Goal: Register for event/course

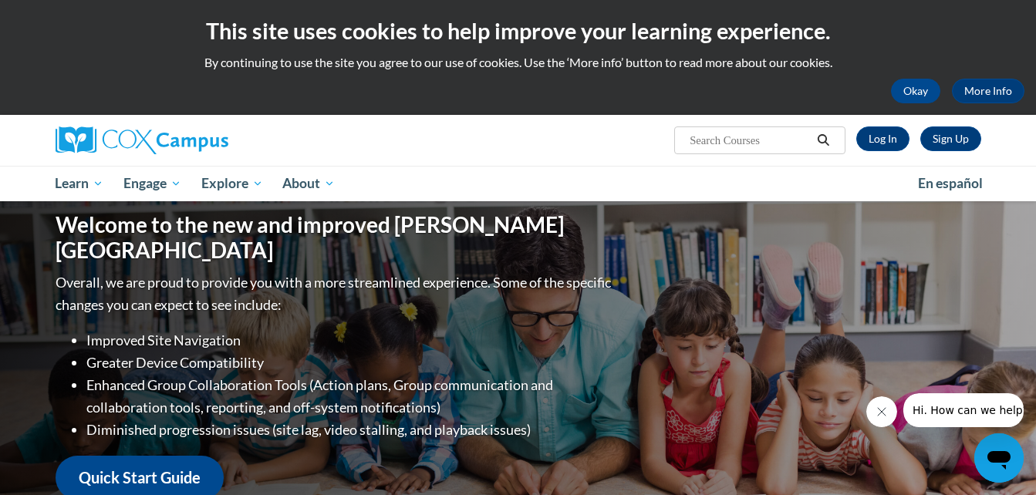
click at [716, 134] on input "Search..." at bounding box center [749, 140] width 123 height 19
click at [759, 137] on input "Search..." at bounding box center [749, 140] width 123 height 19
type input "vocabulary"
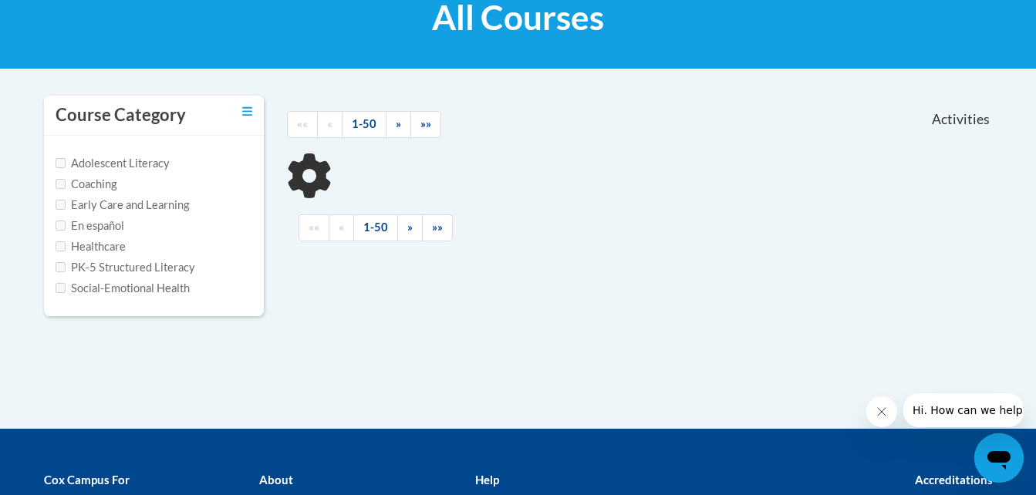
scroll to position [254, 0]
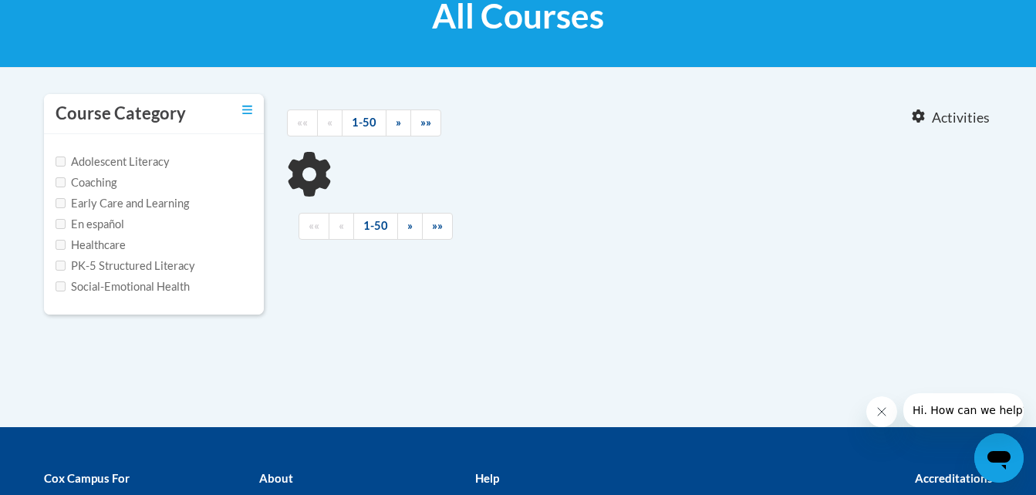
type input "vocabulary"
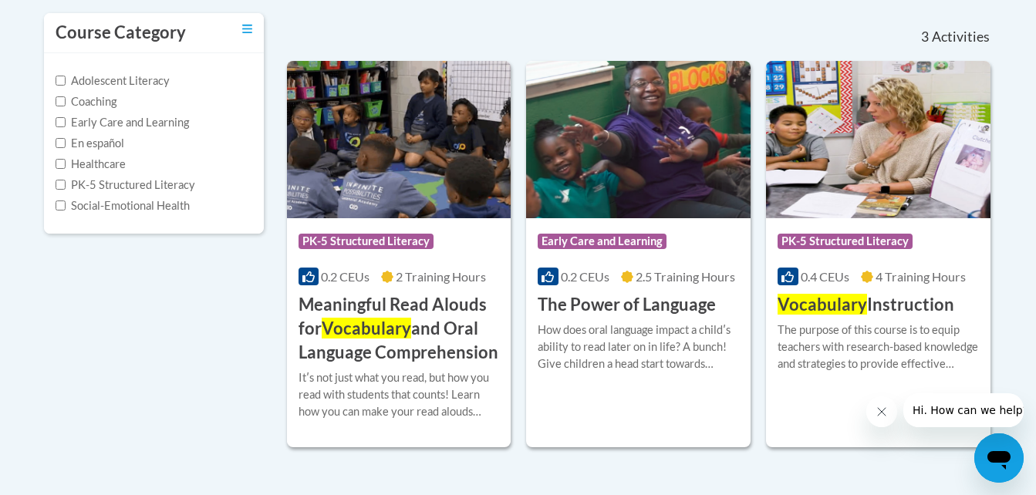
scroll to position [336, 0]
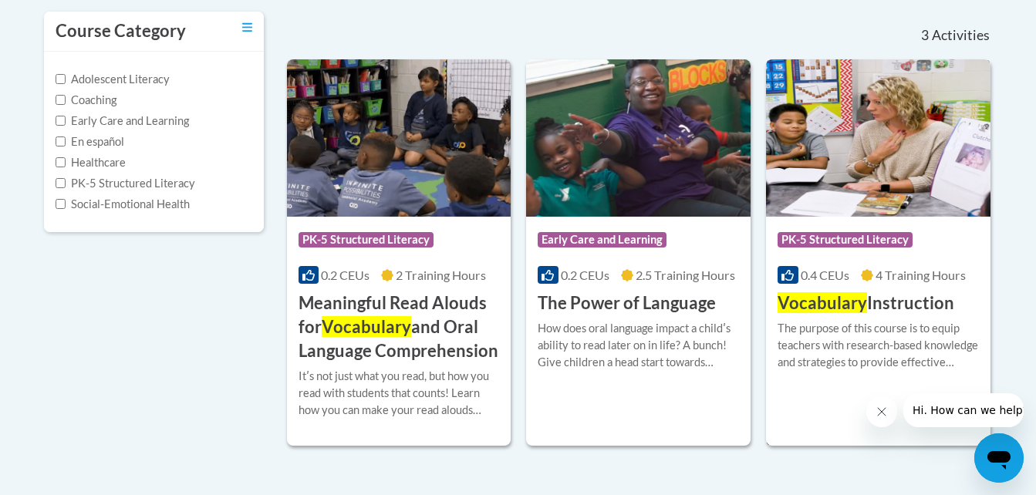
click at [839, 287] on div "Course Category: PK-5 Structured Literacy 0.4 CEUs 4 Training Hours COURSE Voca…" at bounding box center [878, 266] width 224 height 99
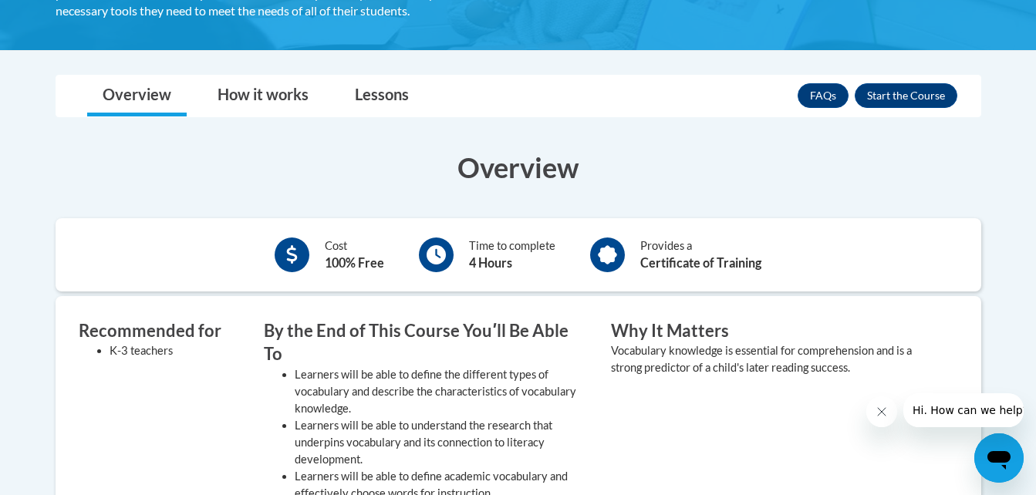
scroll to position [268, 0]
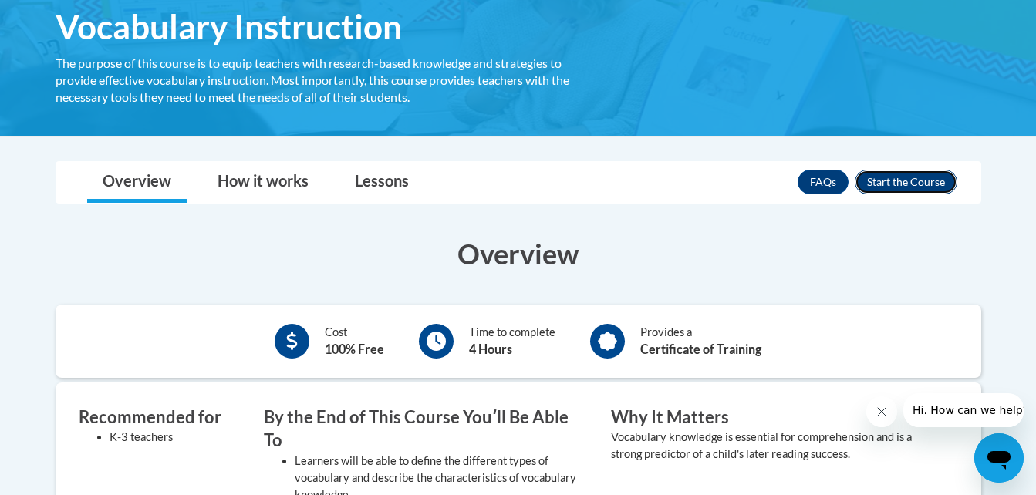
click at [876, 185] on button "Enroll" at bounding box center [906, 182] width 103 height 25
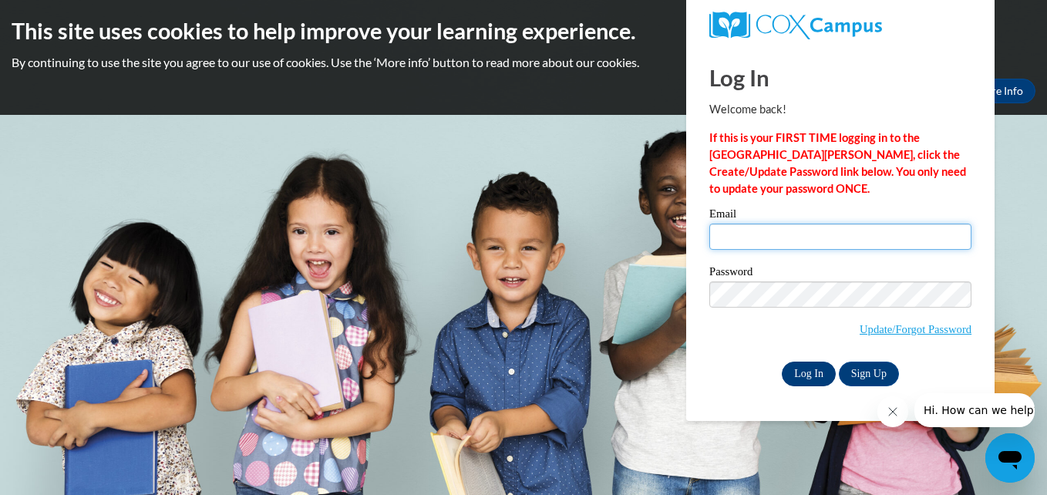
type input "serynityjohnson140@gmail.com"
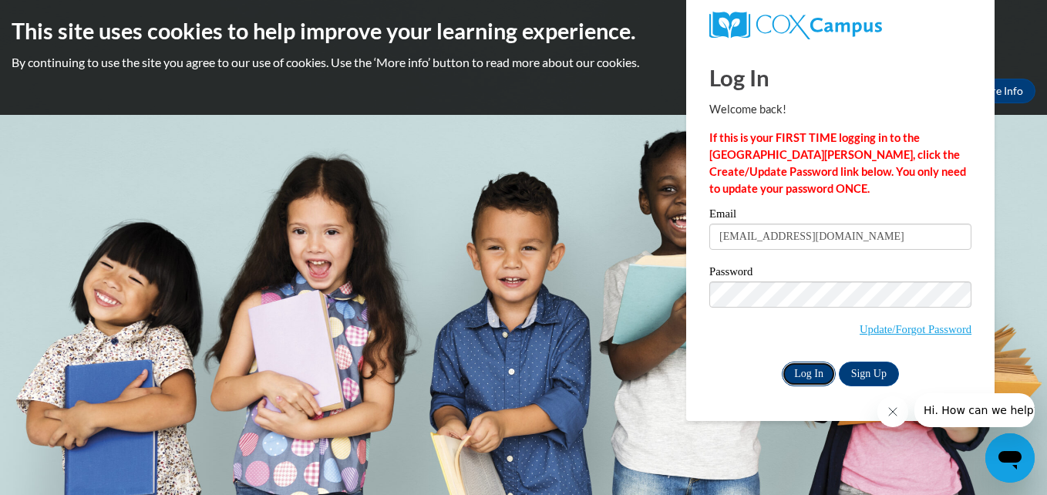
click at [812, 370] on input "Log In" at bounding box center [809, 374] width 54 height 25
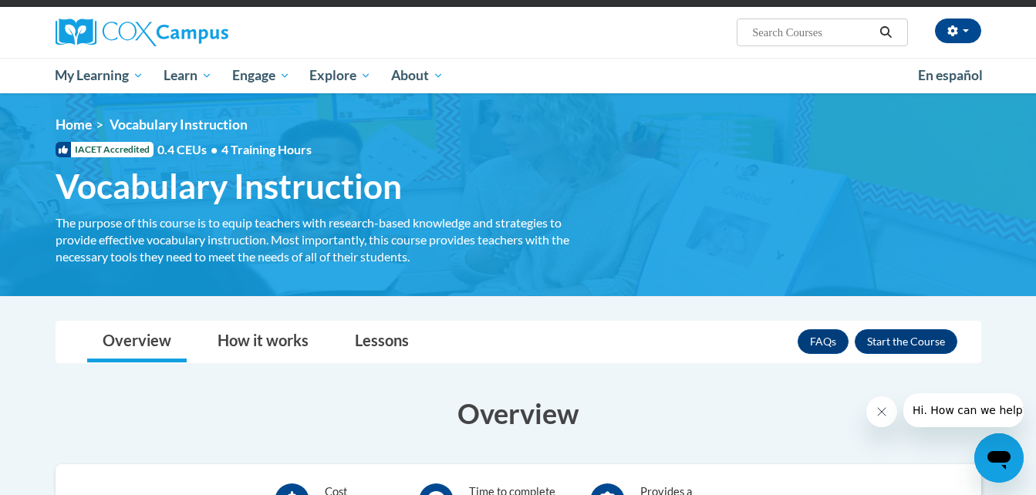
scroll to position [107, 0]
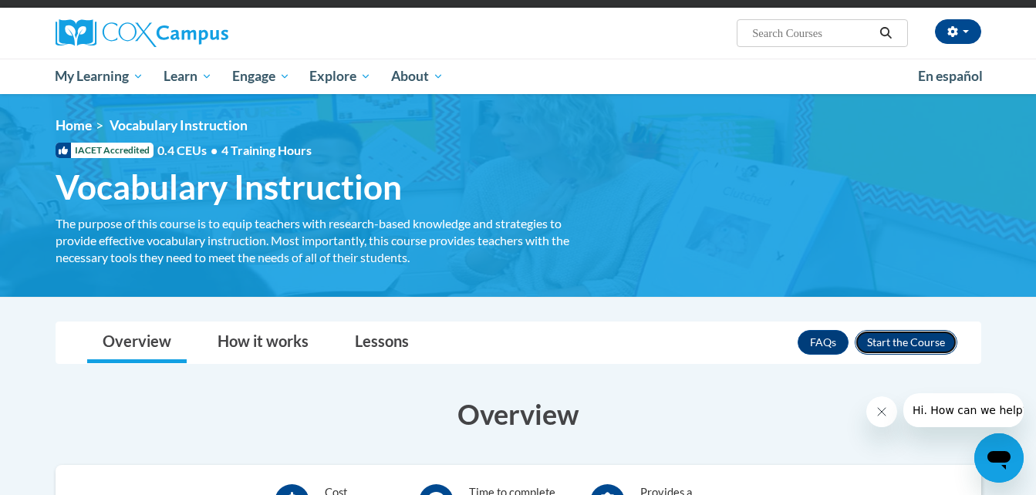
click at [888, 339] on button "Enroll" at bounding box center [906, 342] width 103 height 25
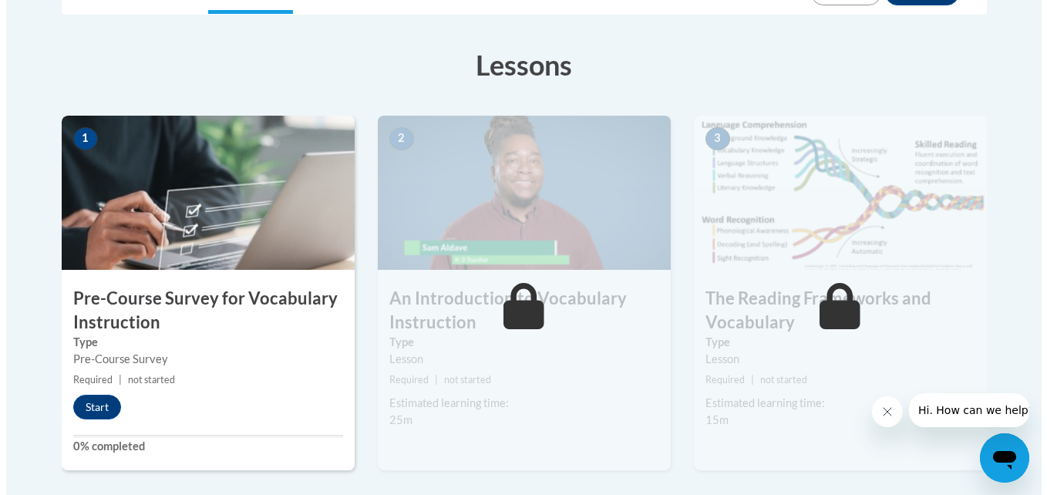
scroll to position [399, 0]
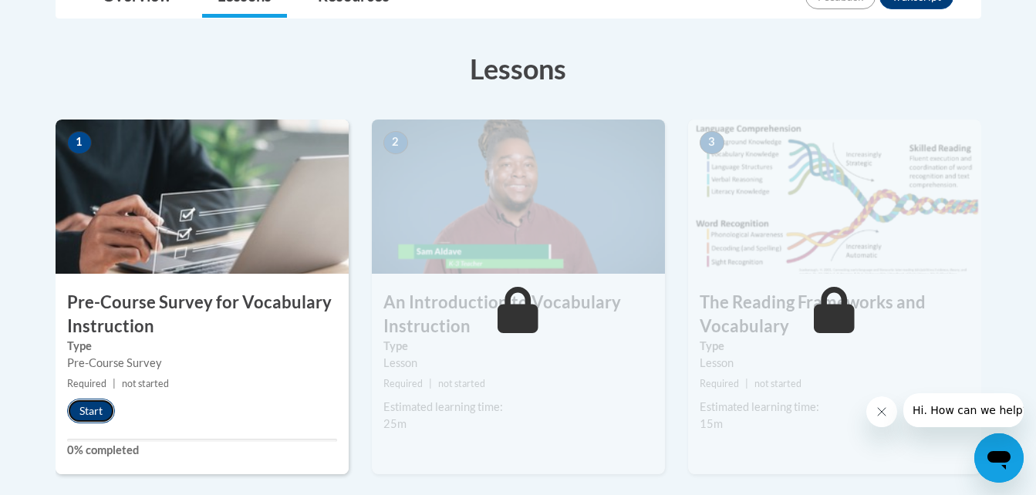
click at [89, 409] on button "Start" at bounding box center [91, 411] width 48 height 25
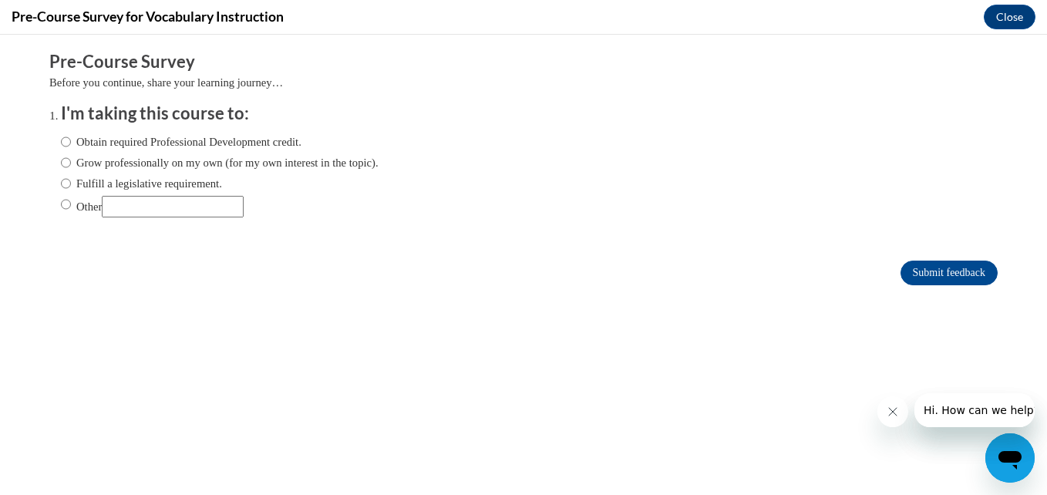
scroll to position [0, 0]
click at [64, 147] on label "Obtain required Professional Development credit." at bounding box center [181, 141] width 241 height 17
click at [64, 147] on input "Obtain required Professional Development credit." at bounding box center [66, 141] width 10 height 17
radio input "true"
click at [925, 277] on input "Submit feedback" at bounding box center [949, 273] width 97 height 25
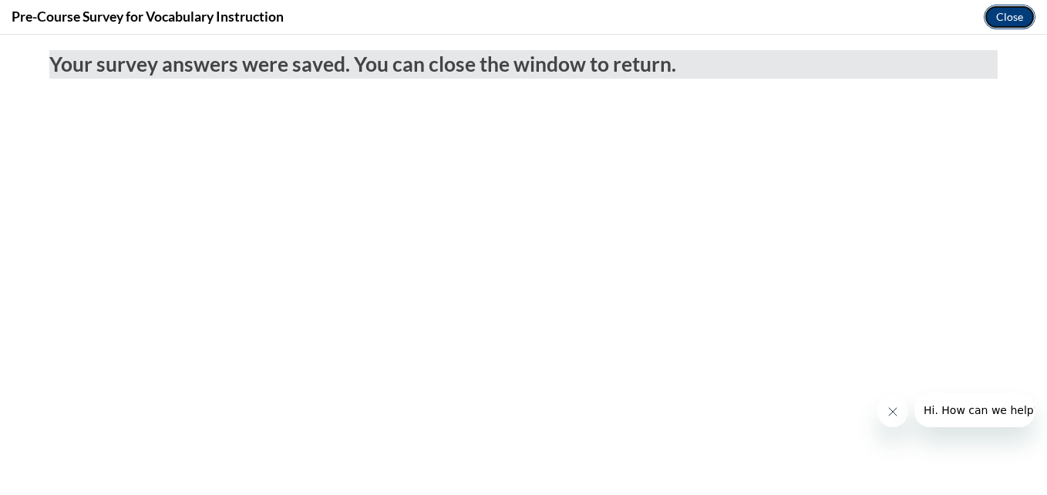
click at [1007, 19] on button "Close" at bounding box center [1010, 17] width 52 height 25
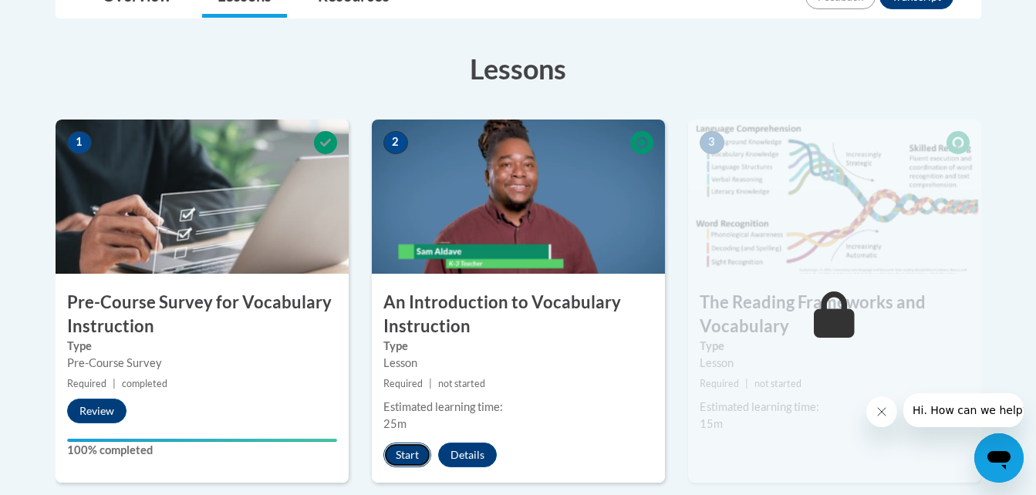
click at [389, 453] on button "Start" at bounding box center [407, 455] width 48 height 25
